Goal: Transaction & Acquisition: Purchase product/service

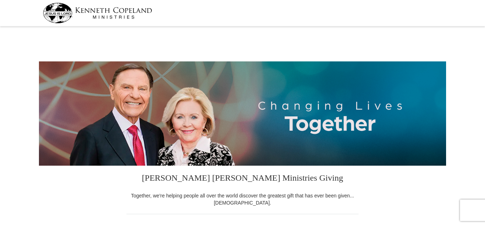
select select "NY"
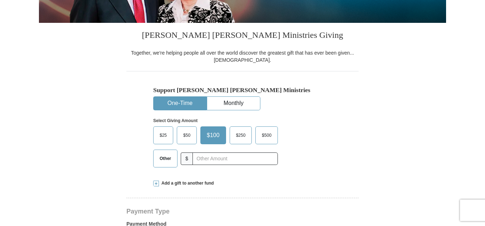
click at [167, 162] on span "Other" at bounding box center [165, 158] width 19 height 11
click at [0, 0] on input "Other" at bounding box center [0, 0] width 0 height 0
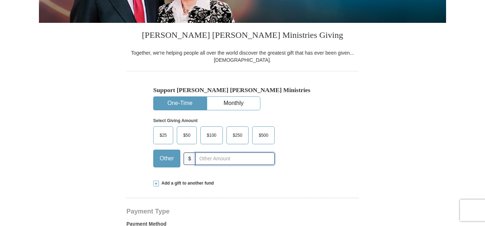
click at [219, 159] on input "text" at bounding box center [235, 159] width 79 height 13
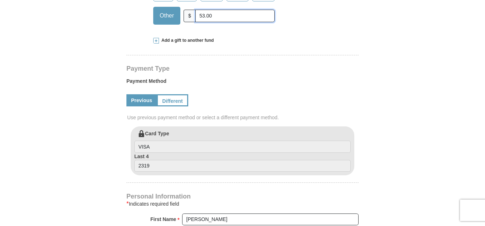
scroll to position [250, 0]
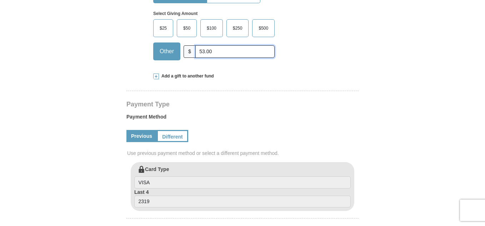
type input "53.00"
click at [156, 78] on span at bounding box center [156, 77] width 6 height 6
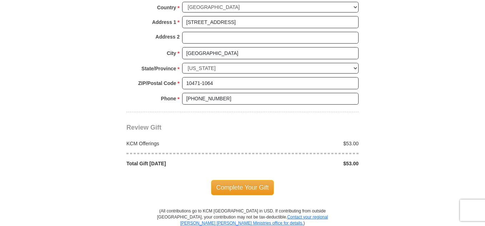
scroll to position [751, 0]
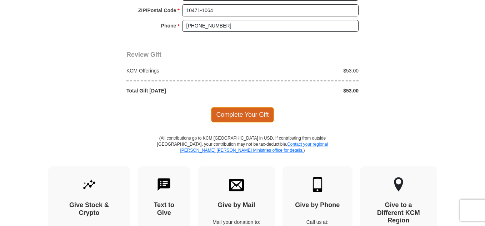
click at [227, 108] on span "Complete Your Gift" at bounding box center [242, 114] width 63 height 15
